Goal: Check status: Check status

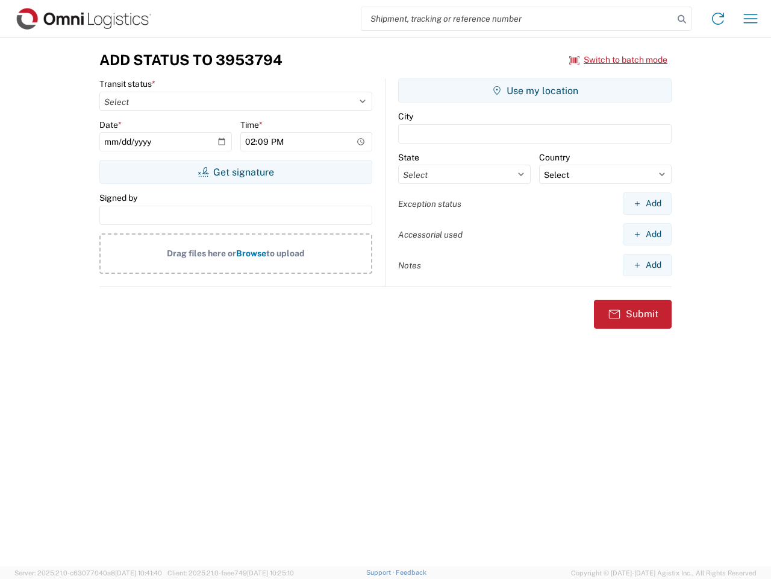
click at [518, 19] on input "search" at bounding box center [518, 18] width 312 height 23
click at [682, 19] on icon at bounding box center [682, 19] width 17 height 17
click at [718, 19] on icon at bounding box center [718, 18] width 19 height 19
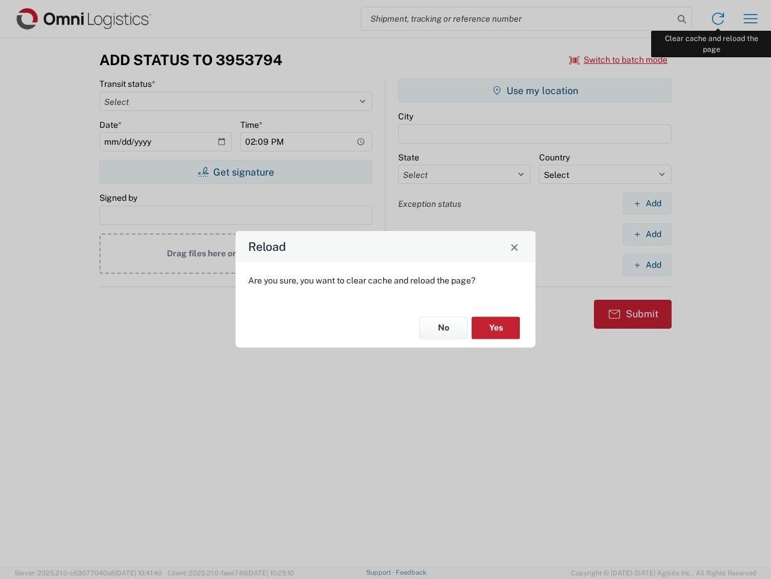
click at [751, 19] on div "Reload Are you sure, you want to clear cache and reload the page? No Yes" at bounding box center [385, 289] width 771 height 579
click at [619, 60] on div "Reload Are you sure, you want to clear cache and reload the page? No Yes" at bounding box center [385, 289] width 771 height 579
click at [236, 172] on div "Reload Are you sure, you want to clear cache and reload the page? No Yes" at bounding box center [385, 289] width 771 height 579
click at [535, 90] on div "Reload Are you sure, you want to clear cache and reload the page? No Yes" at bounding box center [385, 289] width 771 height 579
click at [647, 203] on div "Reload Are you sure, you want to clear cache and reload the page? No Yes" at bounding box center [385, 289] width 771 height 579
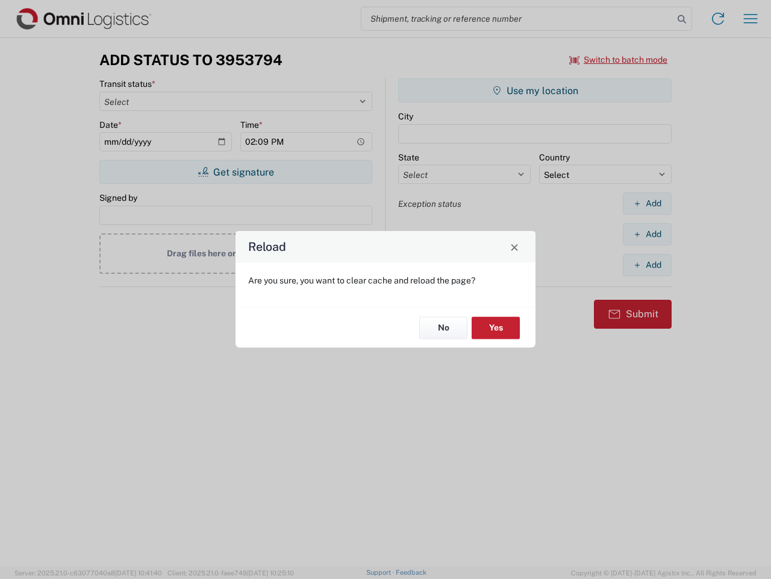
click at [647, 234] on div "Reload Are you sure, you want to clear cache and reload the page? No Yes" at bounding box center [385, 289] width 771 height 579
click at [647, 265] on div "Reload Are you sure, you want to clear cache and reload the page? No Yes" at bounding box center [385, 289] width 771 height 579
